Goal: Task Accomplishment & Management: Manage account settings

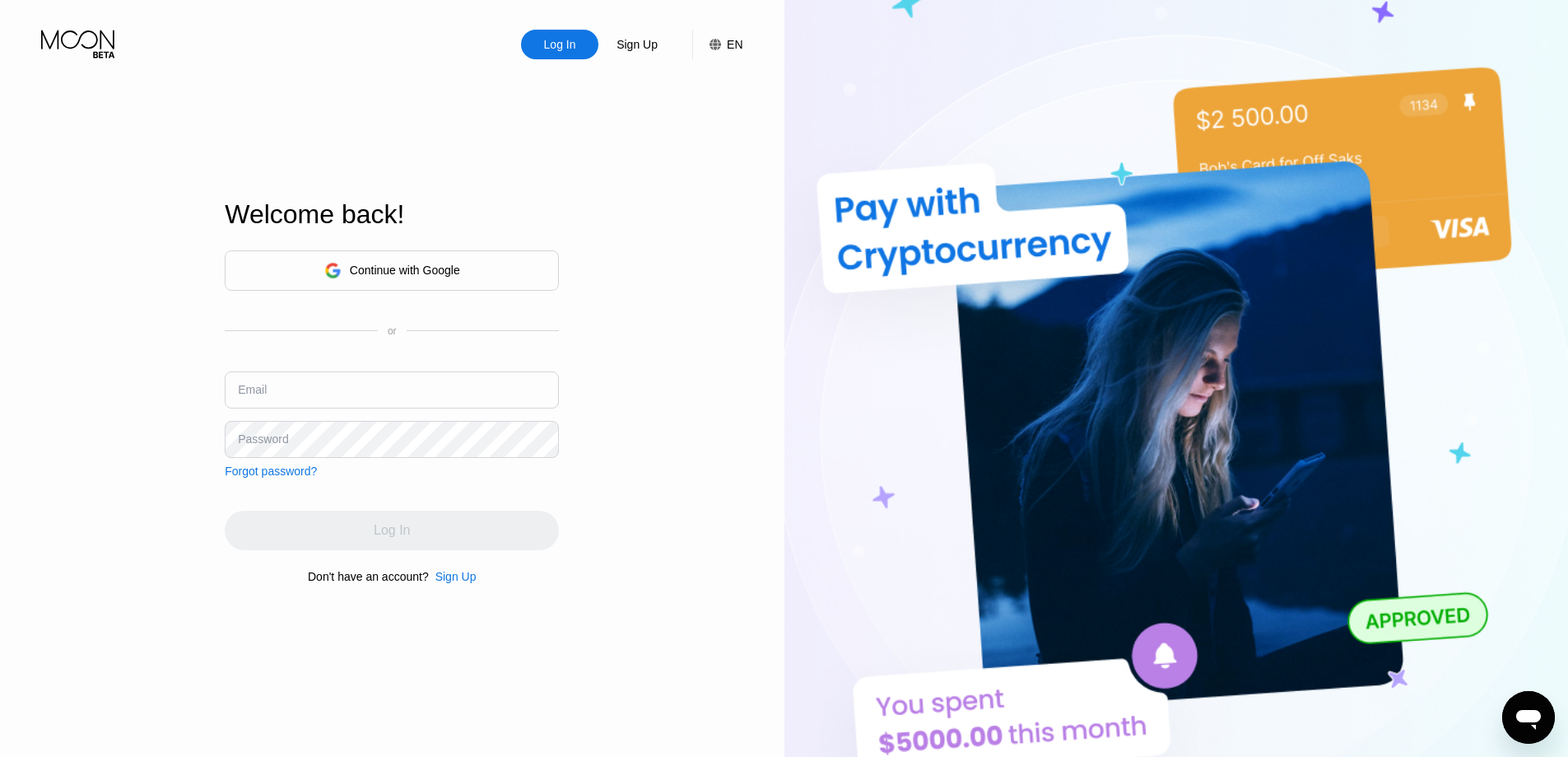
click at [666, 172] on div "Log In Sign Up EN Language English Save Welcome back! Continue with Google or E…" at bounding box center [392, 416] width 785 height 833
click at [471, 283] on div "Continue with Google" at bounding box center [392, 270] width 334 height 41
